Goal: Task Accomplishment & Management: Complete application form

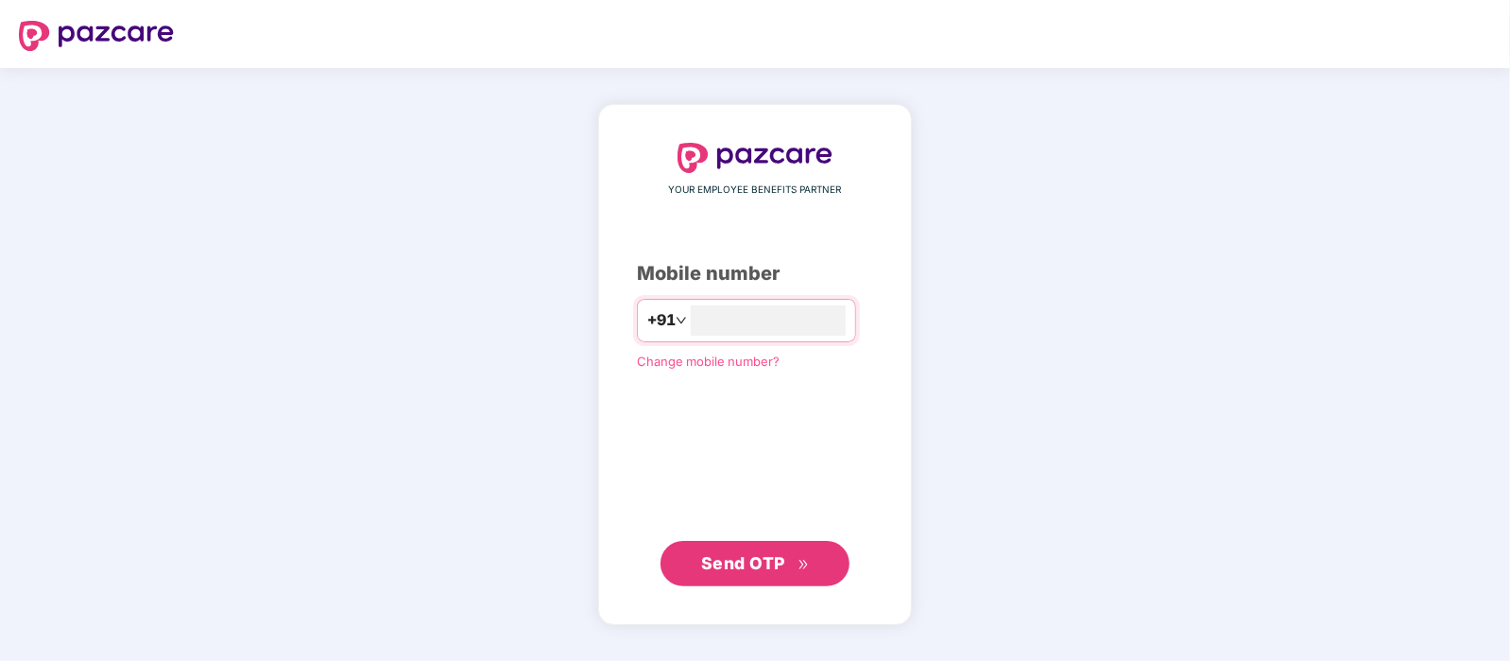
type input "**********"
drag, startPoint x: 761, startPoint y: 603, endPoint x: 747, endPoint y: 574, distance: 32.5
click at [747, 574] on div "**********" at bounding box center [755, 365] width 314 height 520
click at [747, 574] on span "Send OTP" at bounding box center [755, 562] width 109 height 26
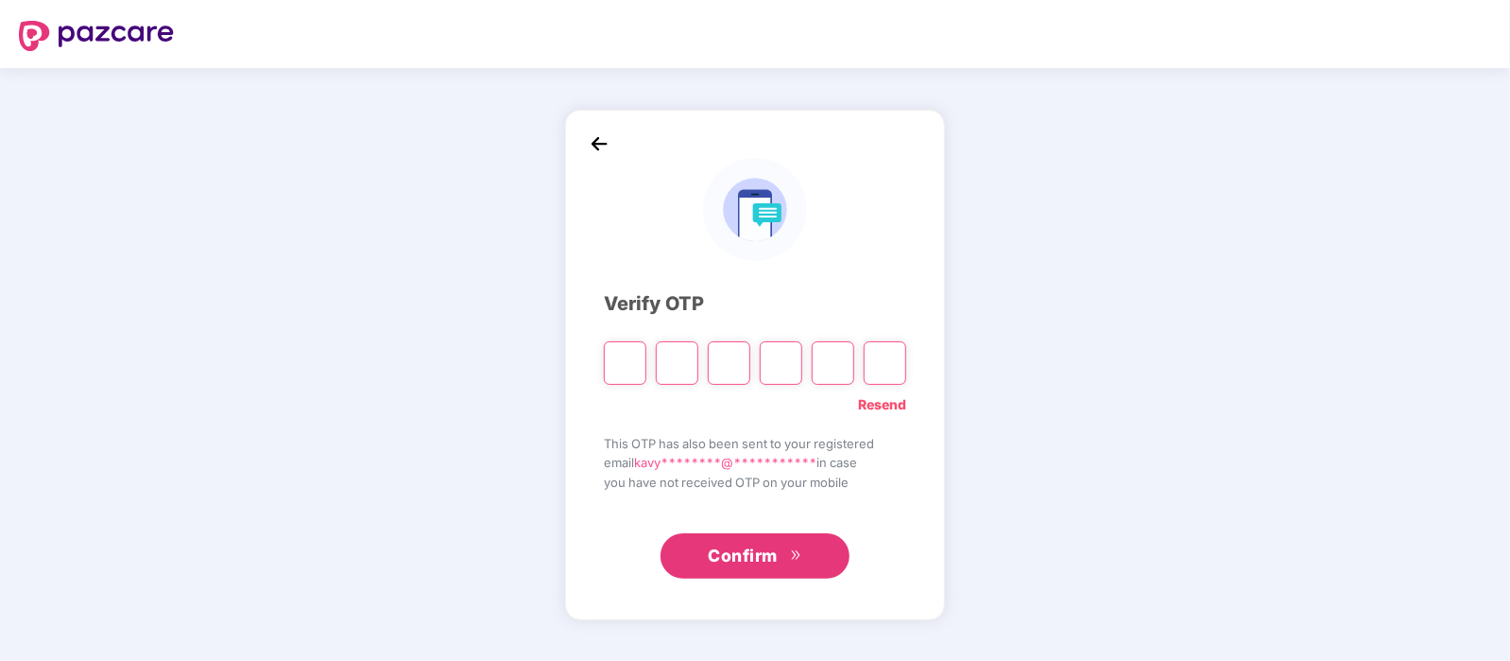
type input "*"
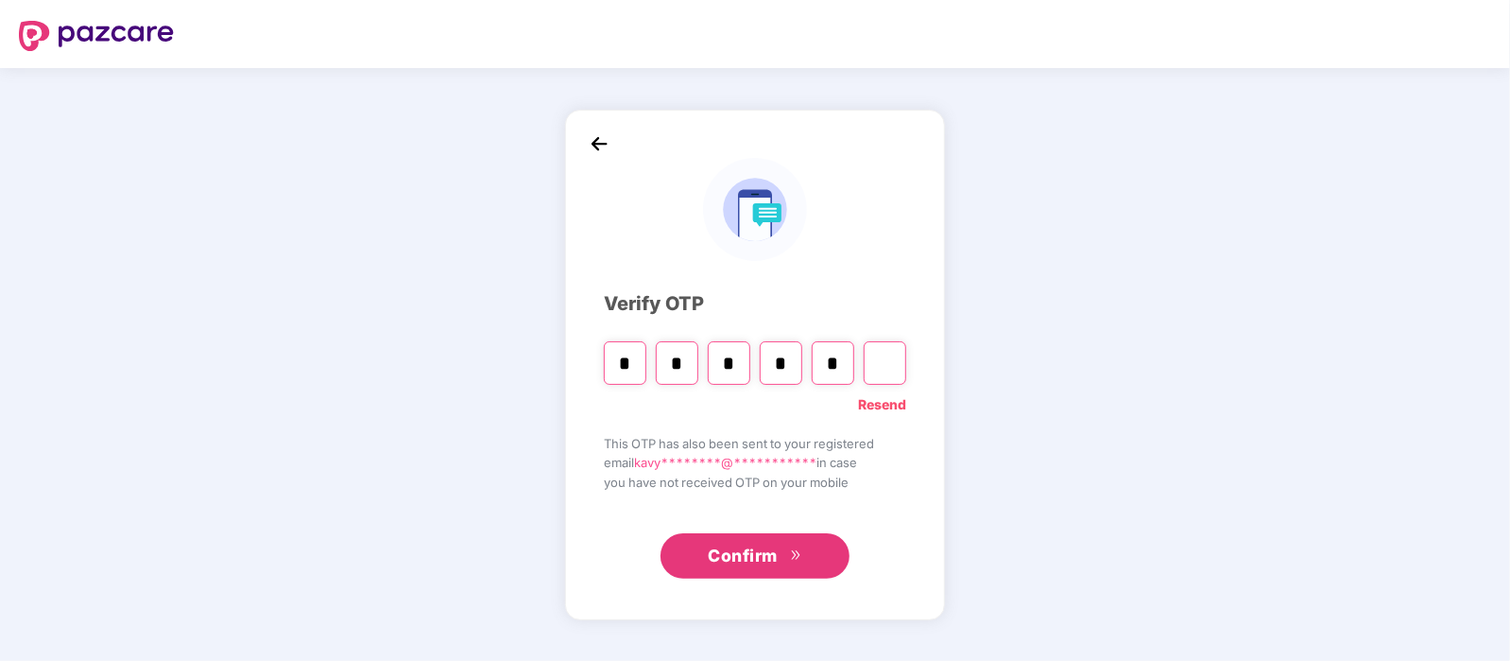
type input "*"
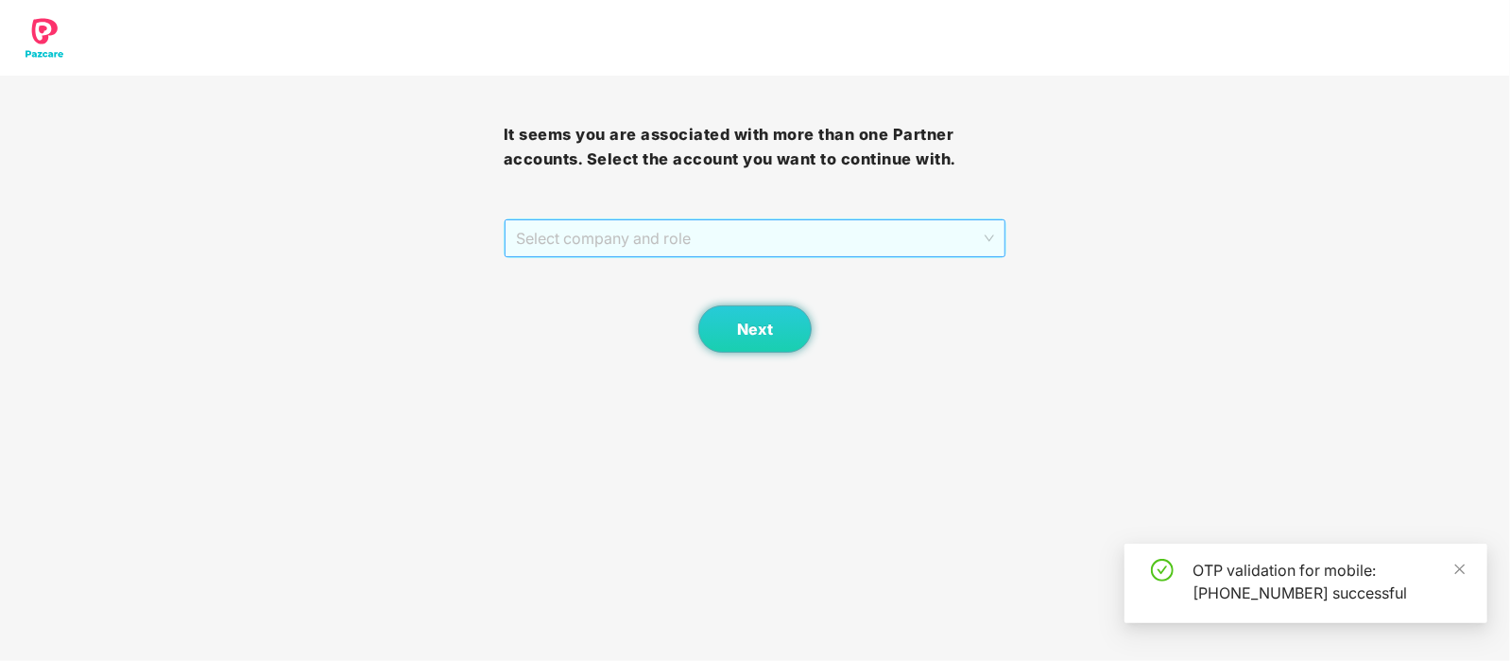
click at [679, 254] on span "Select company and role" at bounding box center [755, 238] width 479 height 36
click at [598, 282] on div "Pazcare - PLACEMENT" at bounding box center [755, 276] width 481 height 21
click at [762, 333] on span "Next" at bounding box center [755, 329] width 36 height 18
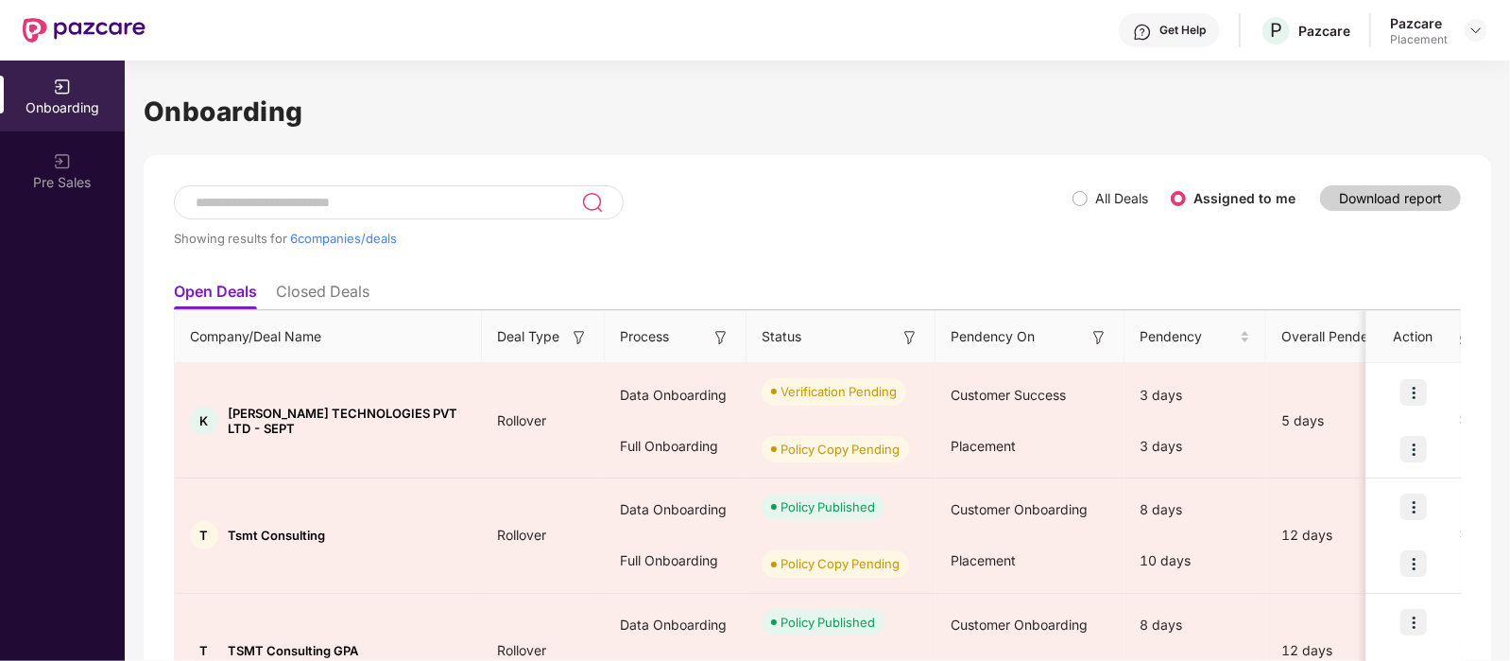
click at [1093, 205] on span "All Deals" at bounding box center [1122, 198] width 68 height 21
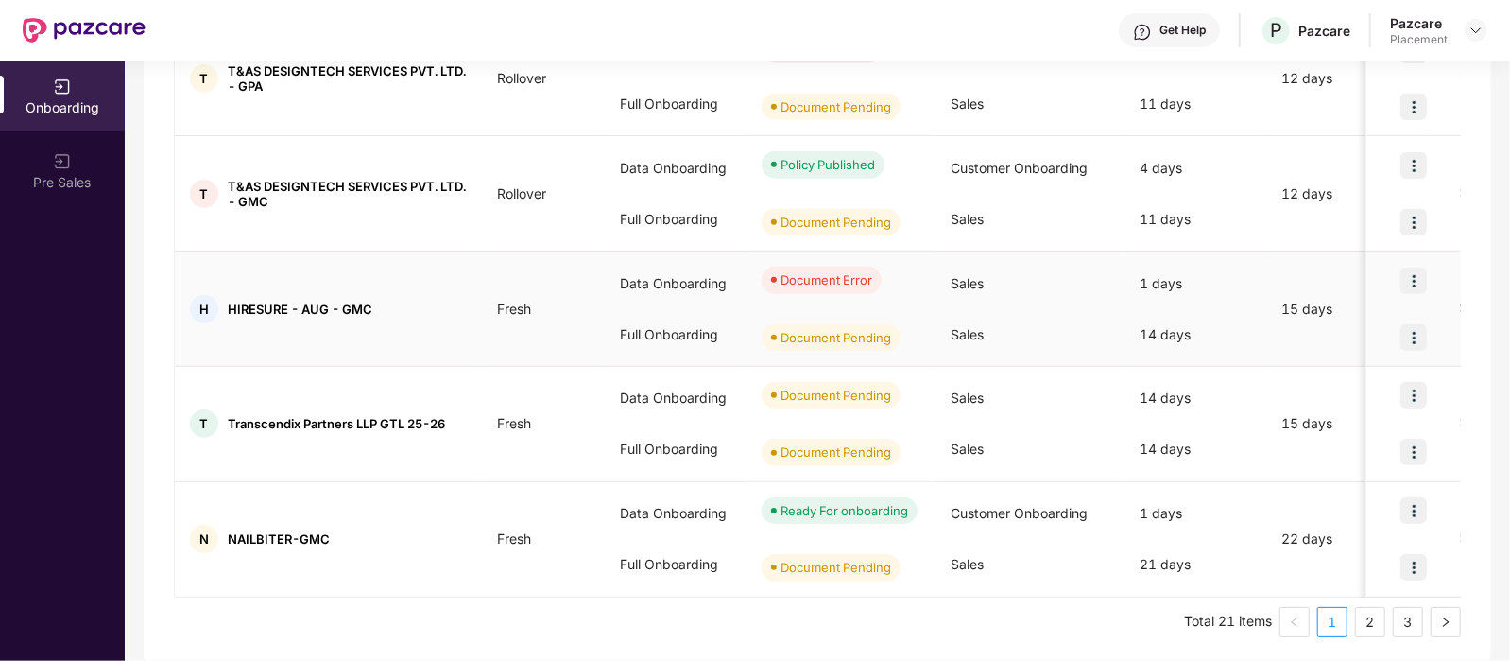
scroll to position [921, 0]
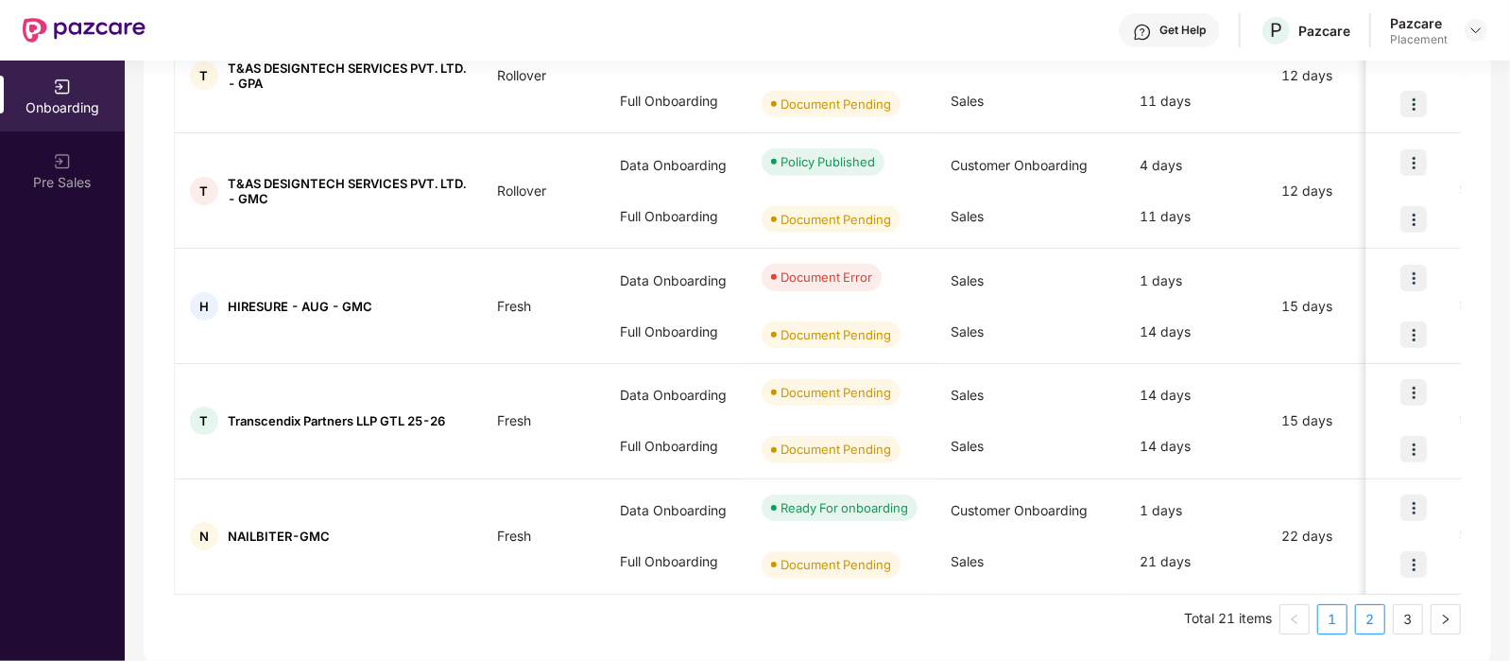
click at [1374, 613] on link "2" at bounding box center [1370, 619] width 28 height 28
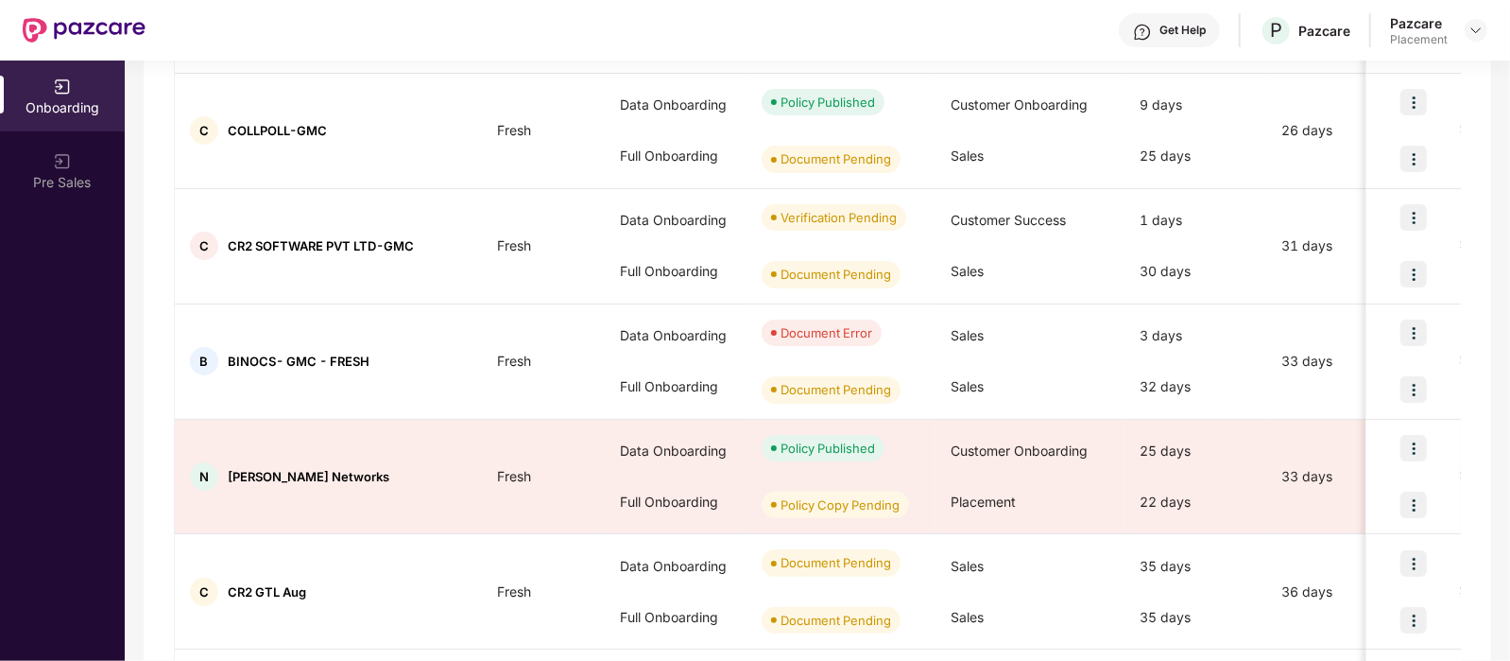
scroll to position [403, 0]
